Goal: Download file/media

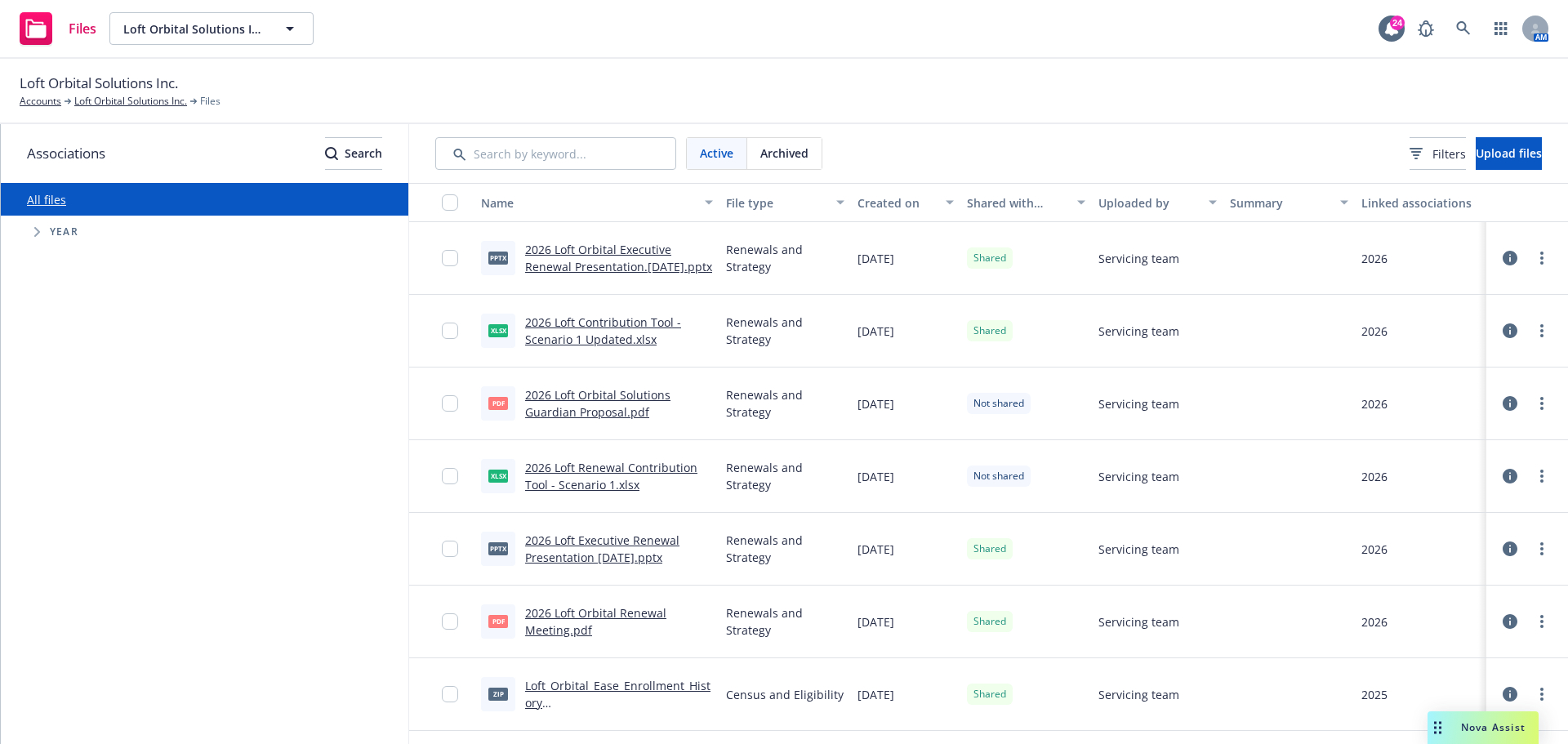
click at [605, 323] on link "2026 Loft Contribution Tool - Scenario 1 Updated.xlsx" at bounding box center [603, 331] width 156 height 33
